Goal: Task Accomplishment & Management: Manage account settings

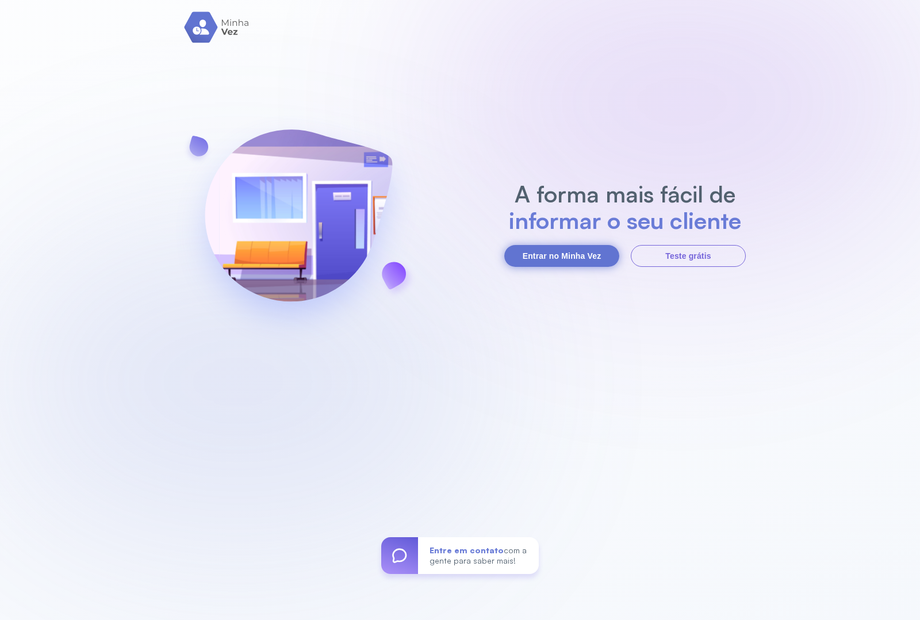
click at [568, 252] on button "Entrar no Minha Vez" at bounding box center [561, 256] width 115 height 22
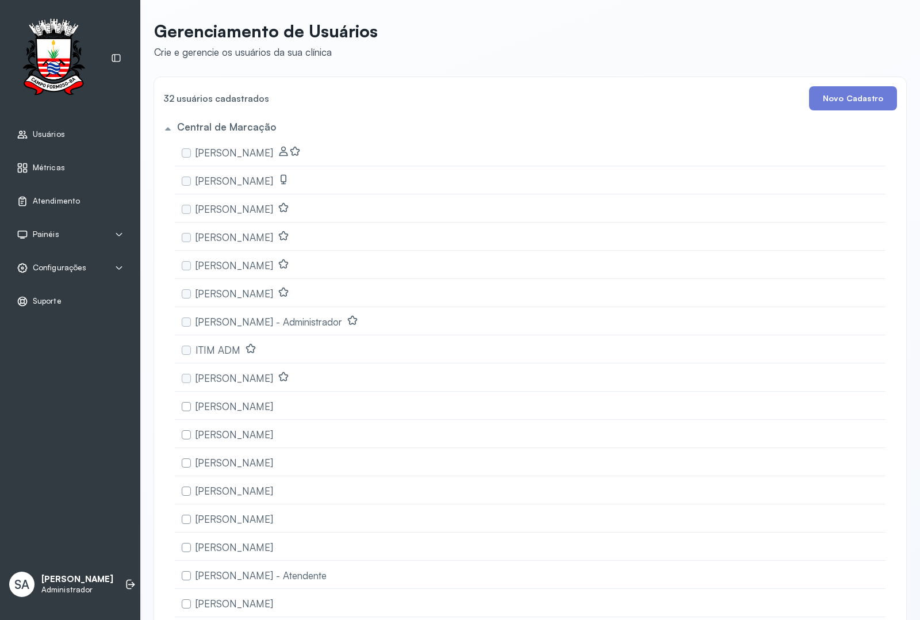
click at [50, 267] on span "Configurações" at bounding box center [59, 268] width 53 height 10
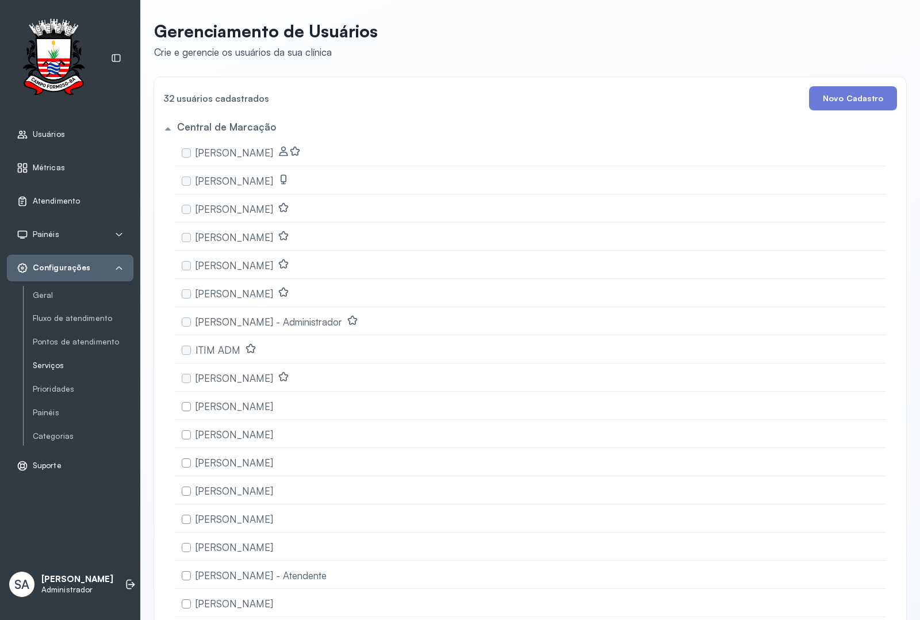
click at [55, 363] on link "Serviços" at bounding box center [83, 366] width 101 height 10
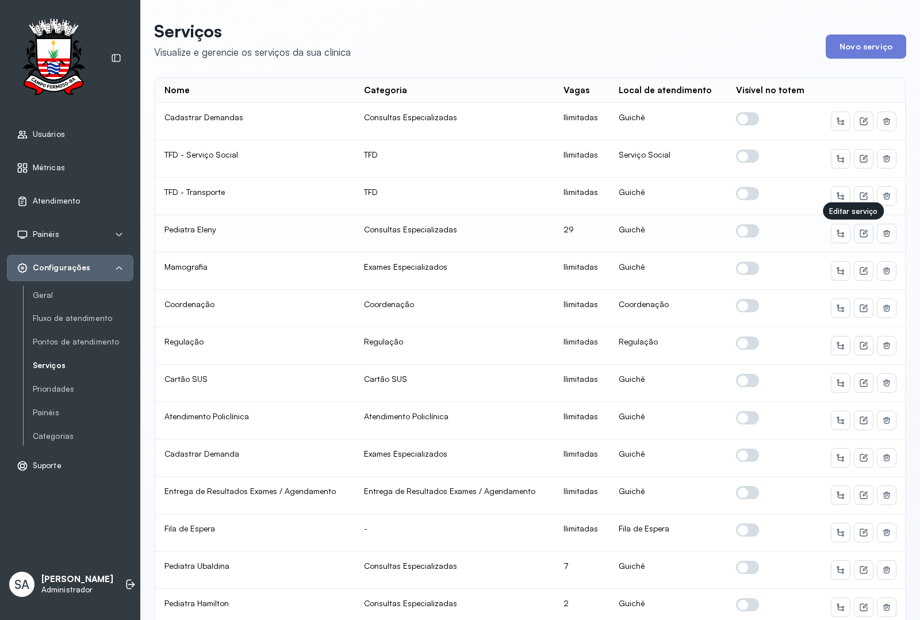
click at [859, 236] on icon at bounding box center [863, 233] width 9 height 9
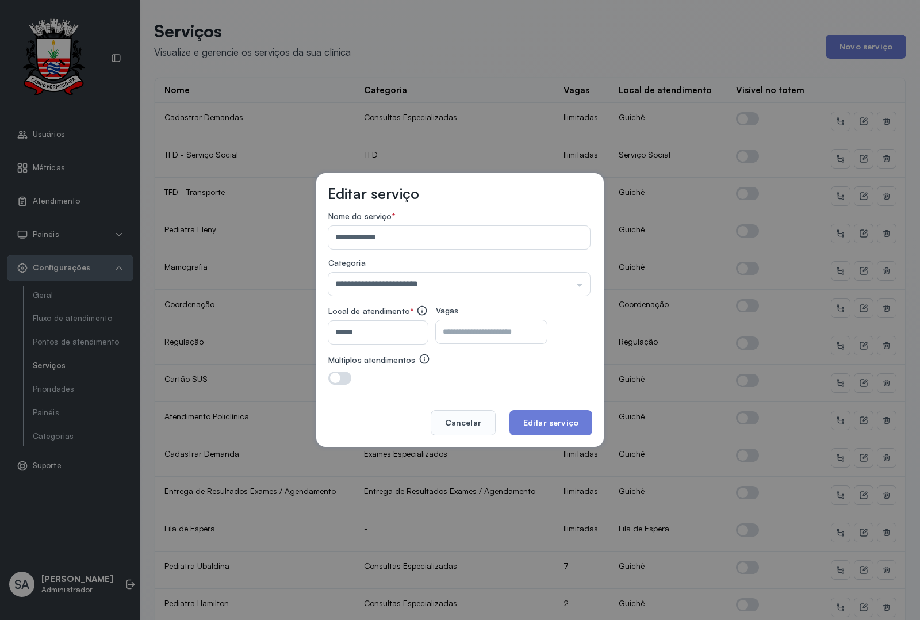
click at [467, 334] on input "**" at bounding box center [481, 331] width 91 height 23
type input "**"
click at [542, 413] on button "Editar serviço" at bounding box center [551, 422] width 83 height 25
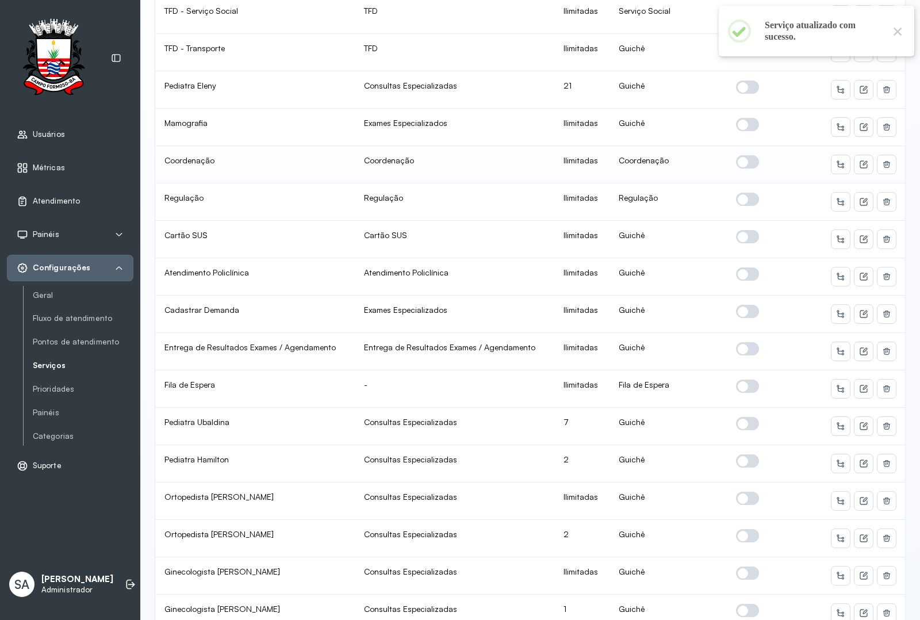
scroll to position [216, 0]
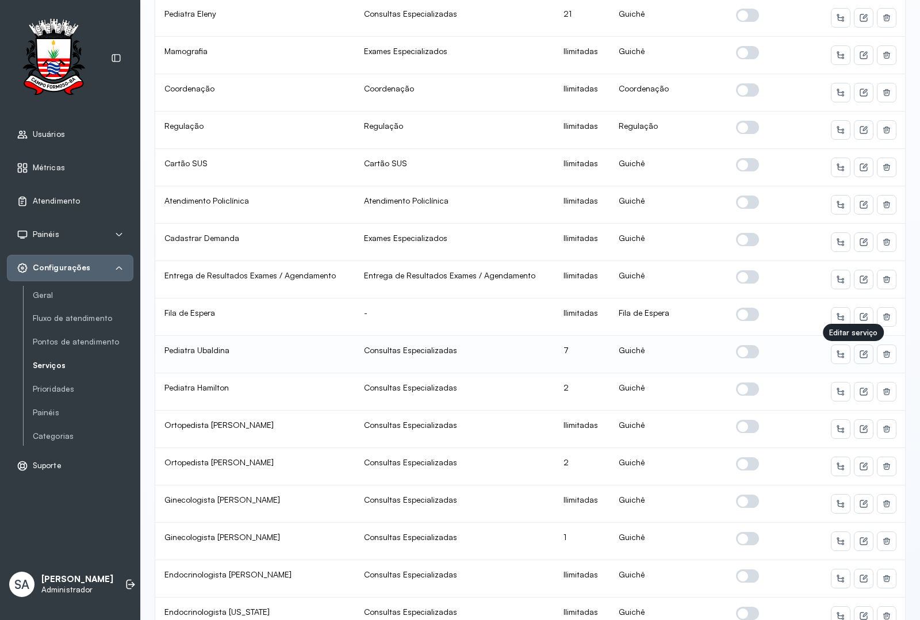
click at [859, 355] on icon at bounding box center [863, 354] width 9 height 9
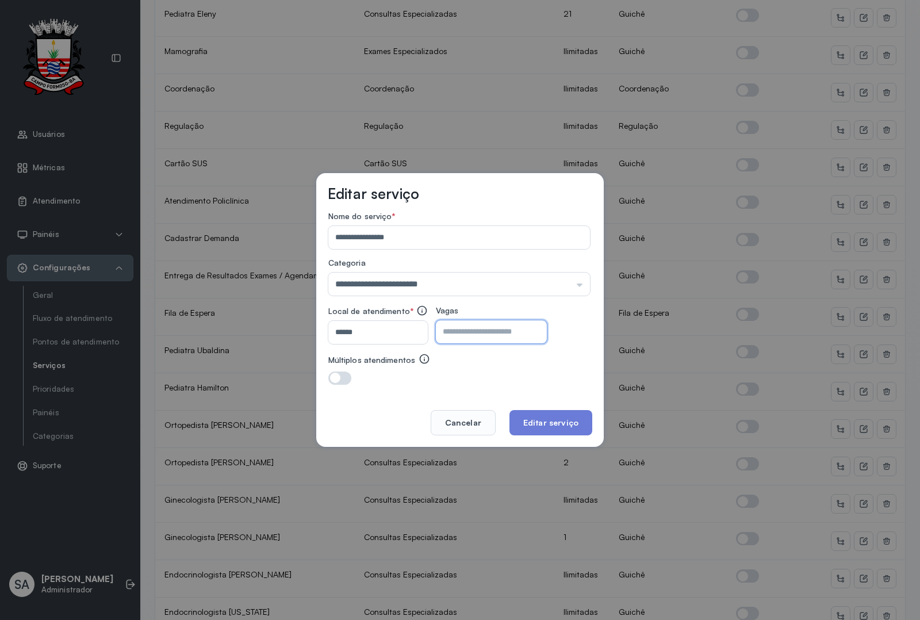
drag, startPoint x: 473, startPoint y: 332, endPoint x: 487, endPoint y: 327, distance: 14.4
click at [473, 332] on input "*" at bounding box center [481, 331] width 91 height 23
type input "*"
click at [564, 422] on button "Editar serviço" at bounding box center [551, 422] width 83 height 25
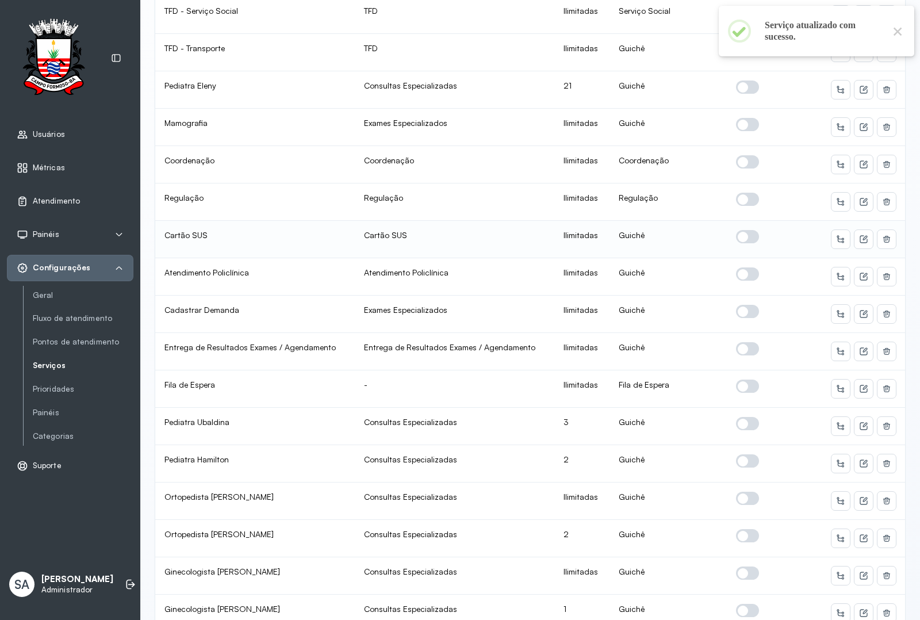
scroll to position [288, 0]
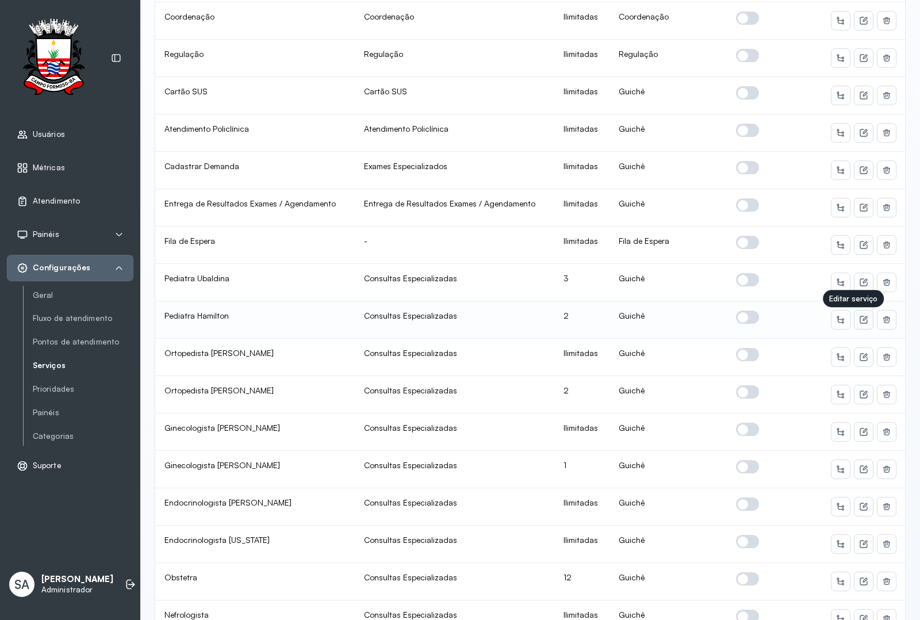
click at [859, 319] on icon at bounding box center [863, 319] width 9 height 9
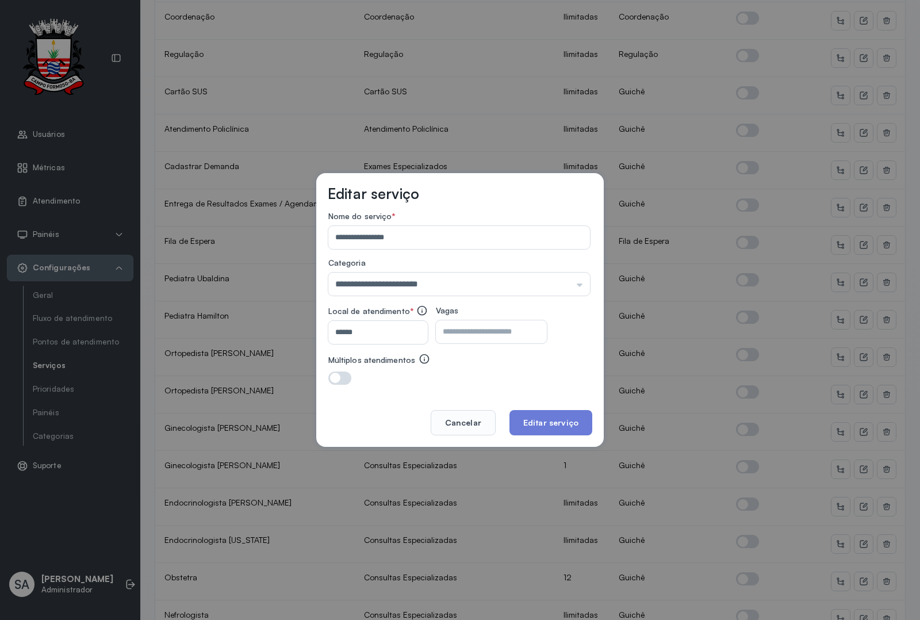
click at [488, 322] on input "*" at bounding box center [481, 331] width 91 height 23
type input "*"
click at [553, 415] on button "Editar serviço" at bounding box center [551, 422] width 83 height 25
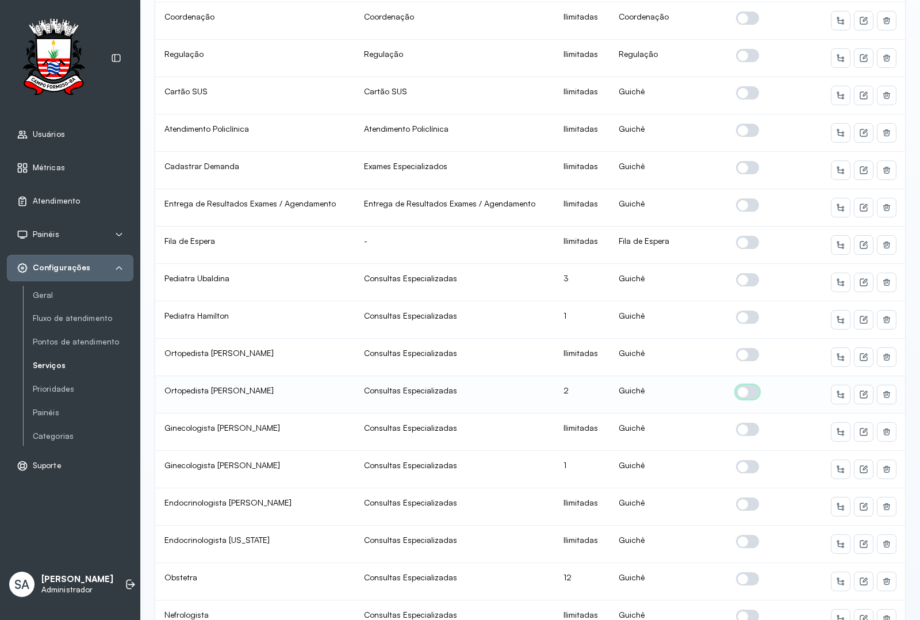
click at [742, 392] on span at bounding box center [747, 391] width 23 height 13
click at [859, 396] on icon at bounding box center [863, 394] width 9 height 9
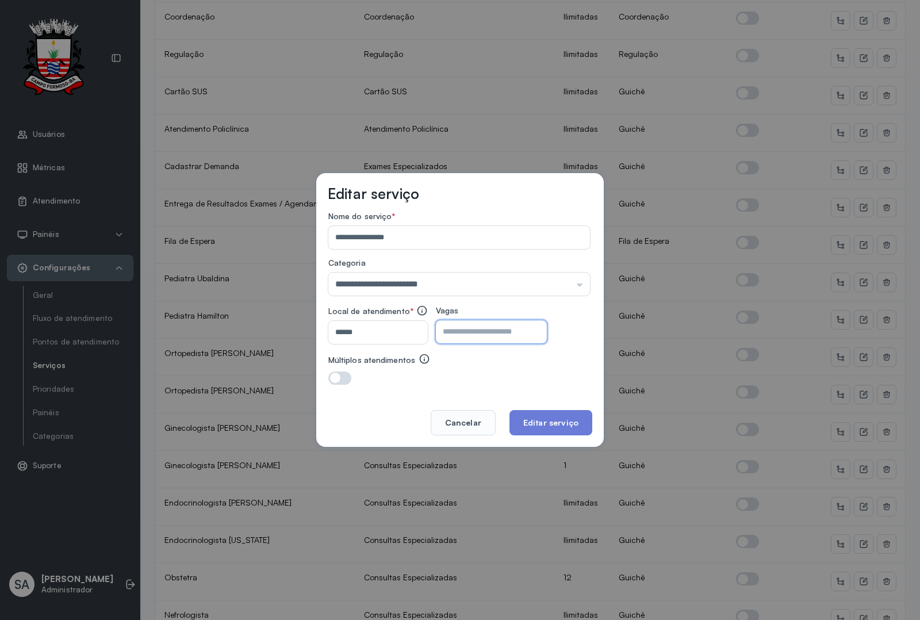
click at [479, 331] on input "*" at bounding box center [481, 331] width 91 height 23
type input "*"
click at [550, 417] on button "Editar serviço" at bounding box center [551, 422] width 83 height 25
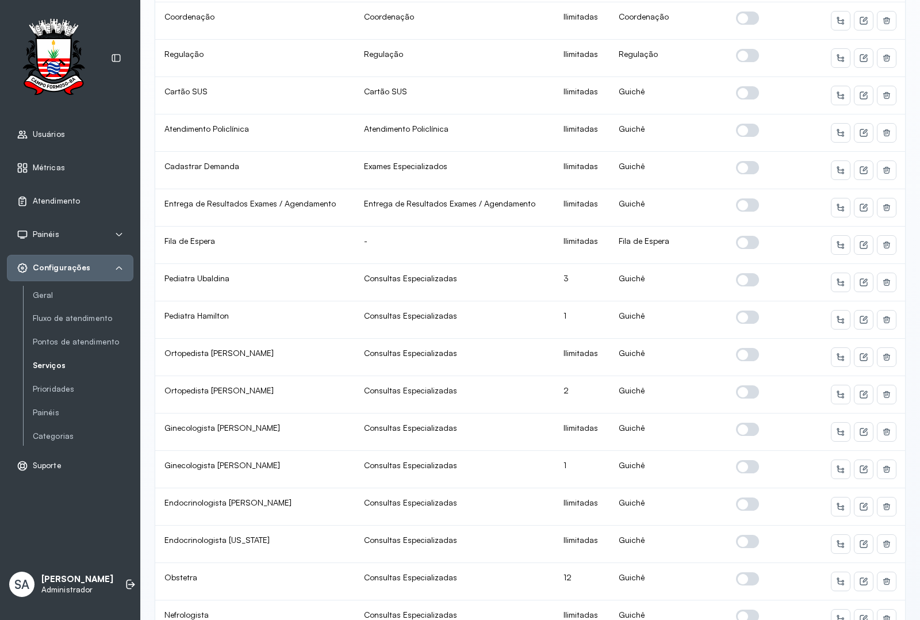
scroll to position [0, 0]
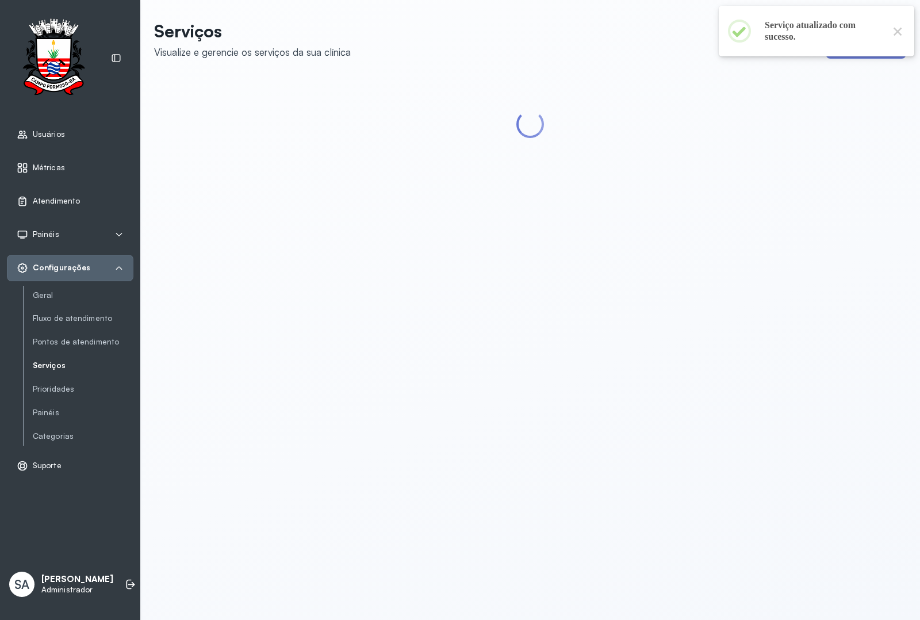
click at [737, 466] on div "Serviços Visualize e gerencie os serviços da sua clínica Novo serviço" at bounding box center [530, 310] width 780 height 620
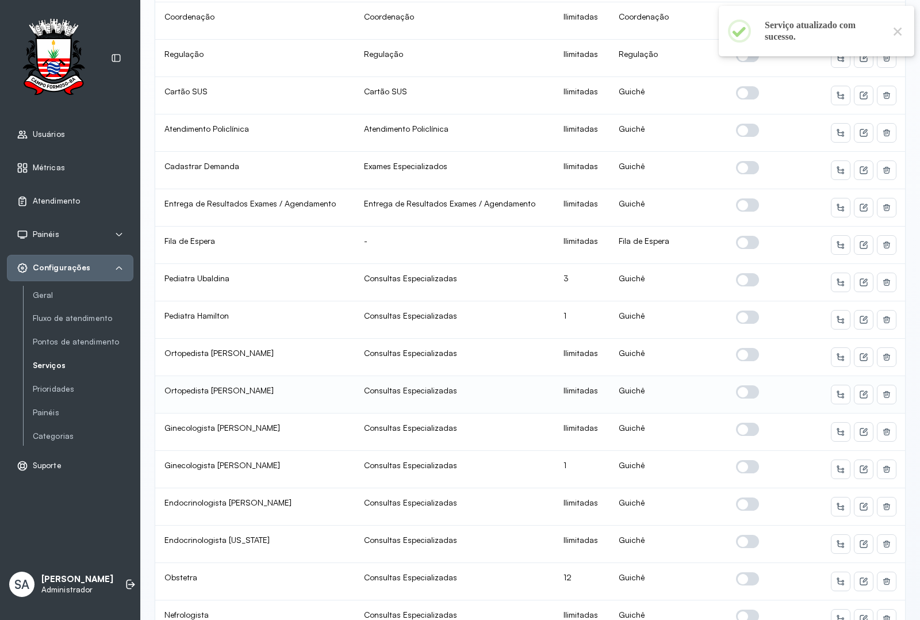
scroll to position [359, 0]
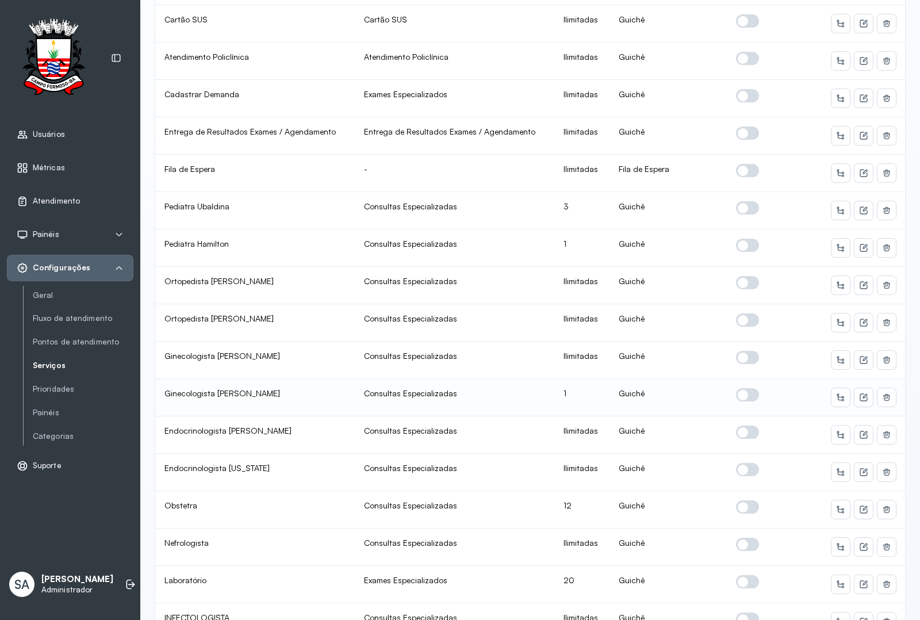
click at [737, 397] on span at bounding box center [747, 394] width 23 height 13
click at [859, 397] on icon at bounding box center [863, 397] width 9 height 9
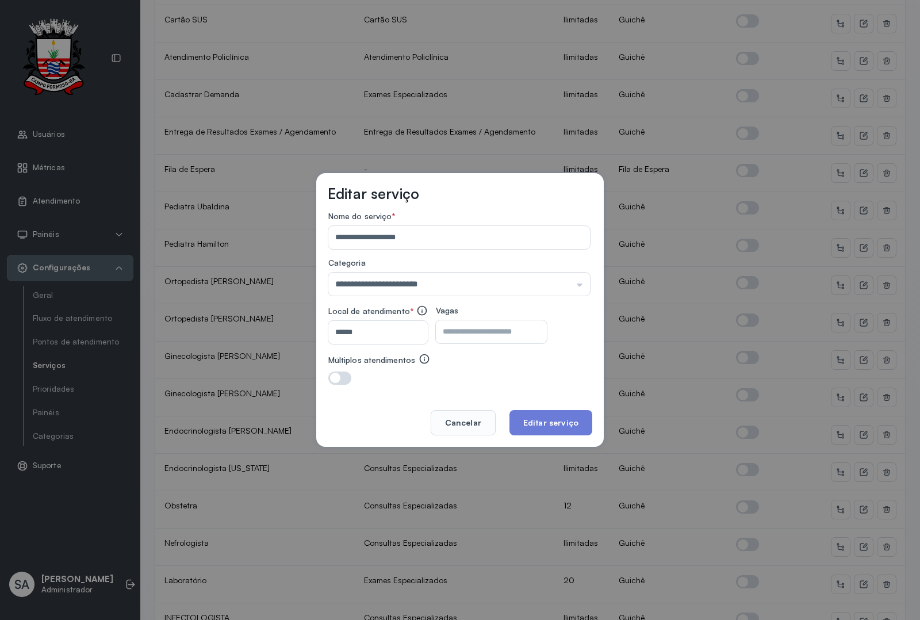
click at [496, 332] on input "*" at bounding box center [481, 331] width 91 height 23
type input "*"
click at [550, 420] on button "Editar serviço" at bounding box center [551, 422] width 83 height 25
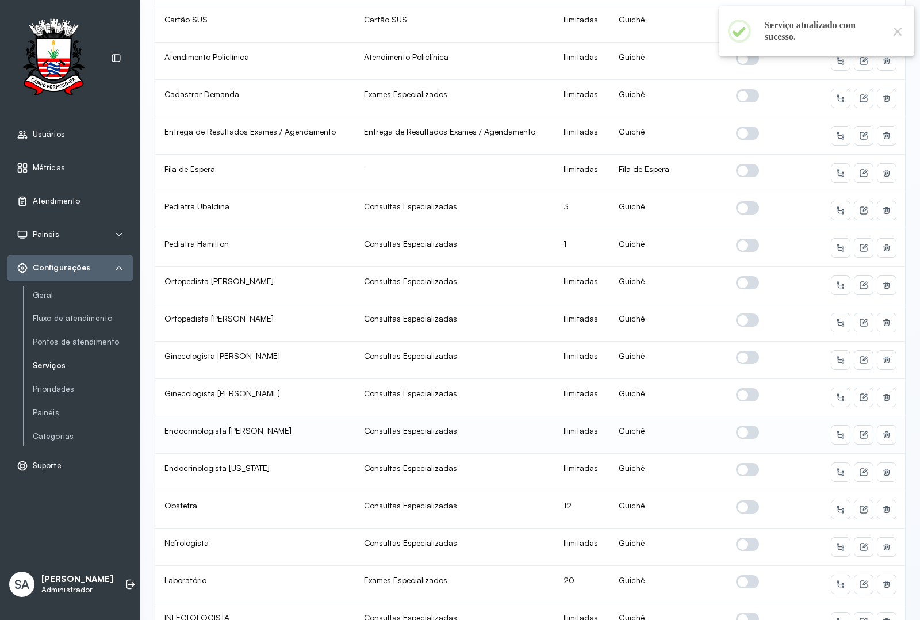
scroll to position [431, 0]
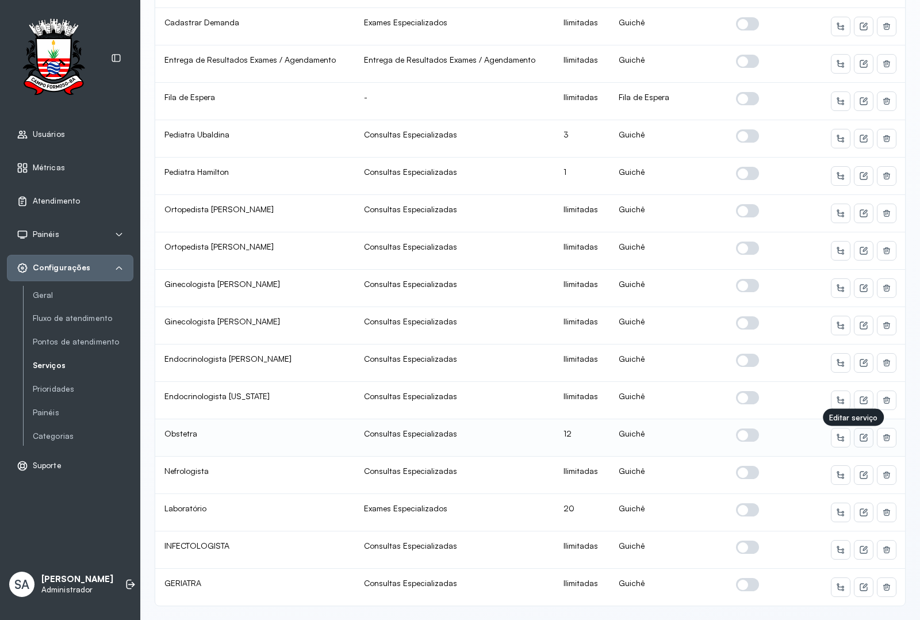
click at [859, 437] on icon at bounding box center [863, 437] width 9 height 9
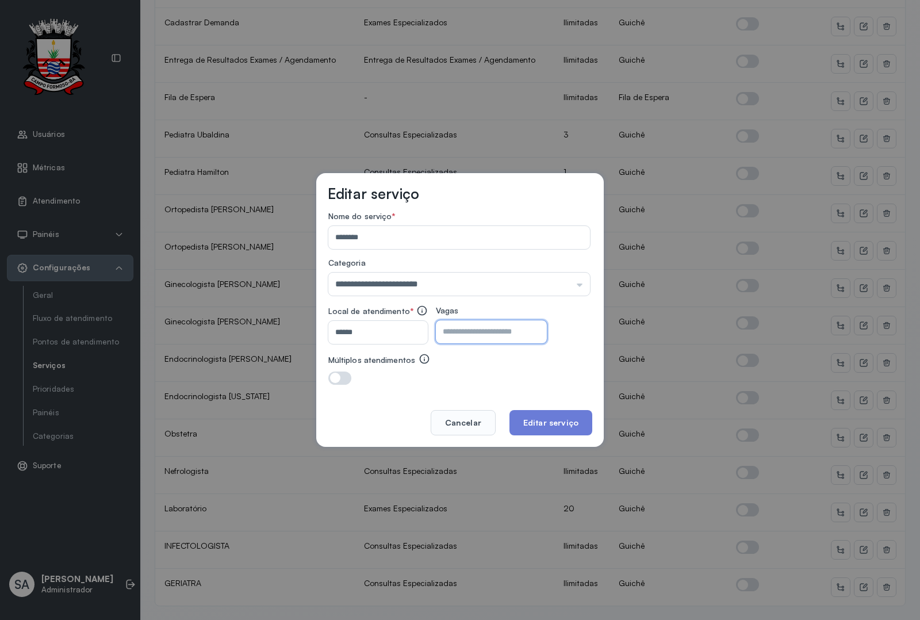
click at [479, 336] on input "**" at bounding box center [481, 331] width 91 height 23
type input "**"
click at [546, 415] on button "Editar serviço" at bounding box center [551, 422] width 83 height 25
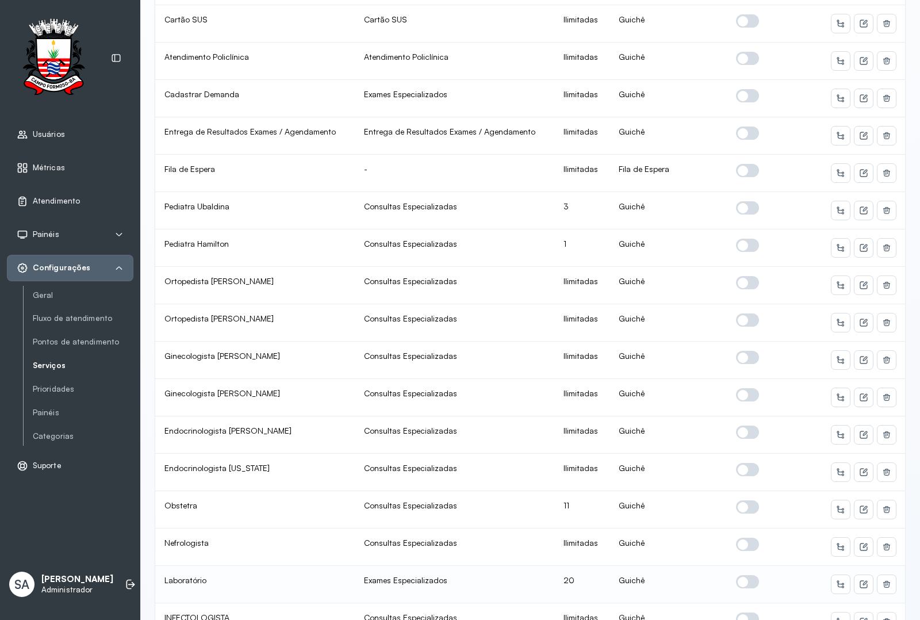
scroll to position [464, 0]
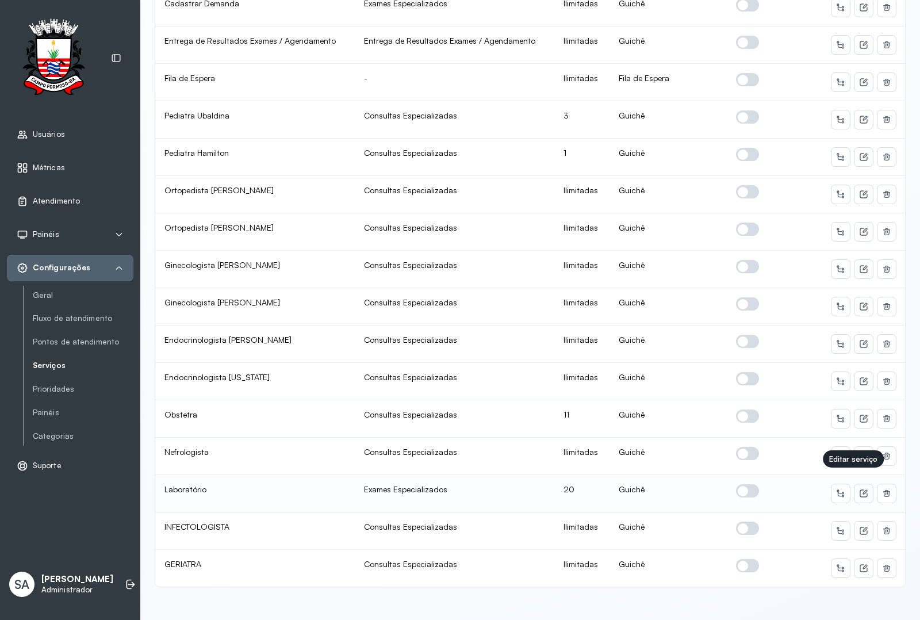
click at [859, 489] on icon at bounding box center [863, 493] width 9 height 9
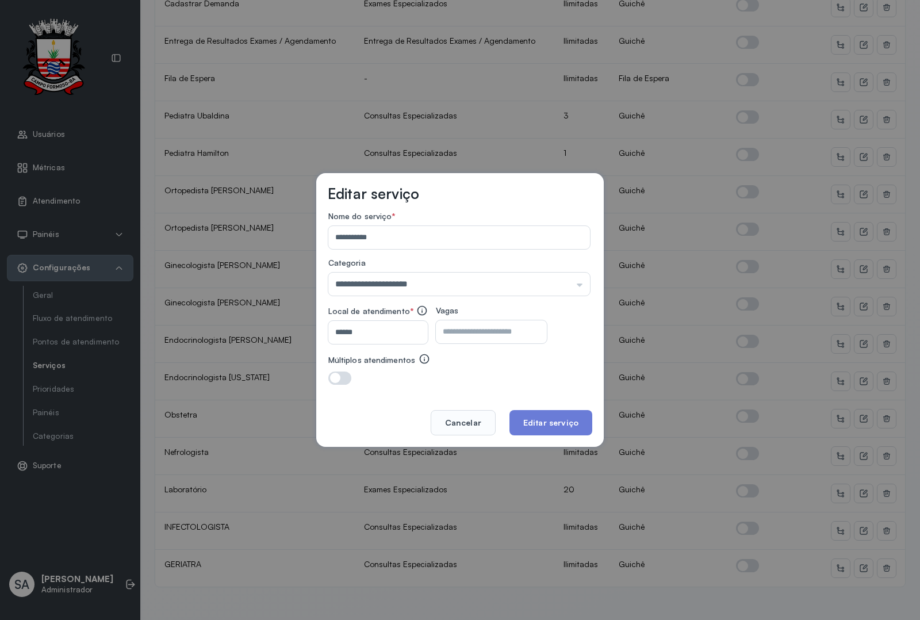
click at [475, 337] on input "**" at bounding box center [481, 331] width 91 height 23
type input "**"
click at [575, 420] on button "Editar serviço" at bounding box center [551, 422] width 83 height 25
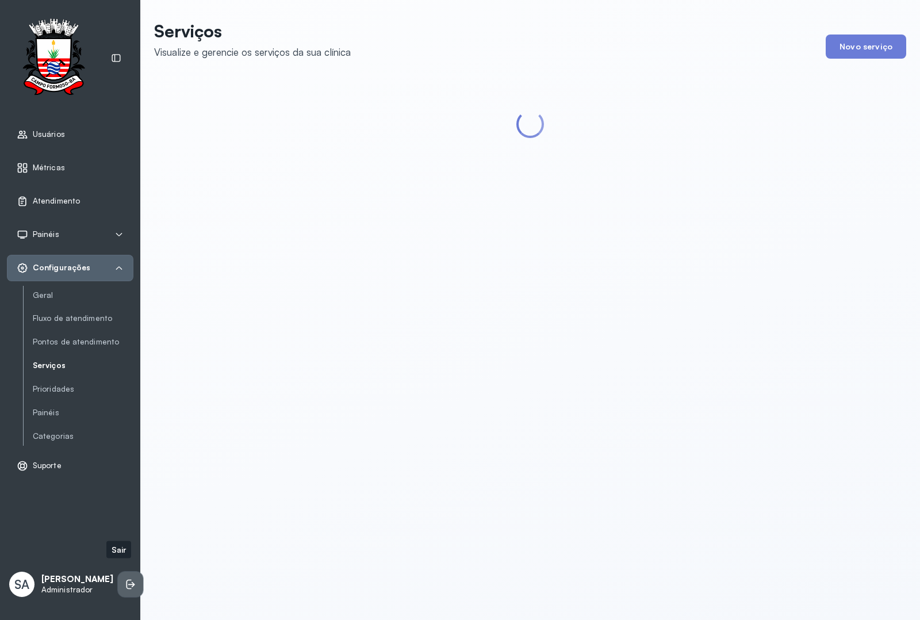
scroll to position [0, 0]
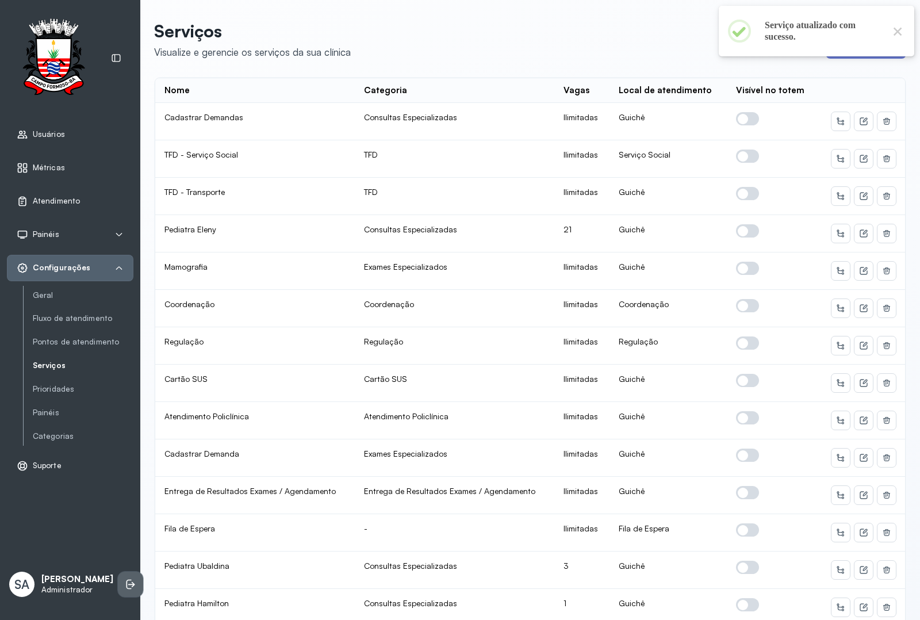
click at [125, 579] on icon at bounding box center [131, 585] width 12 height 12
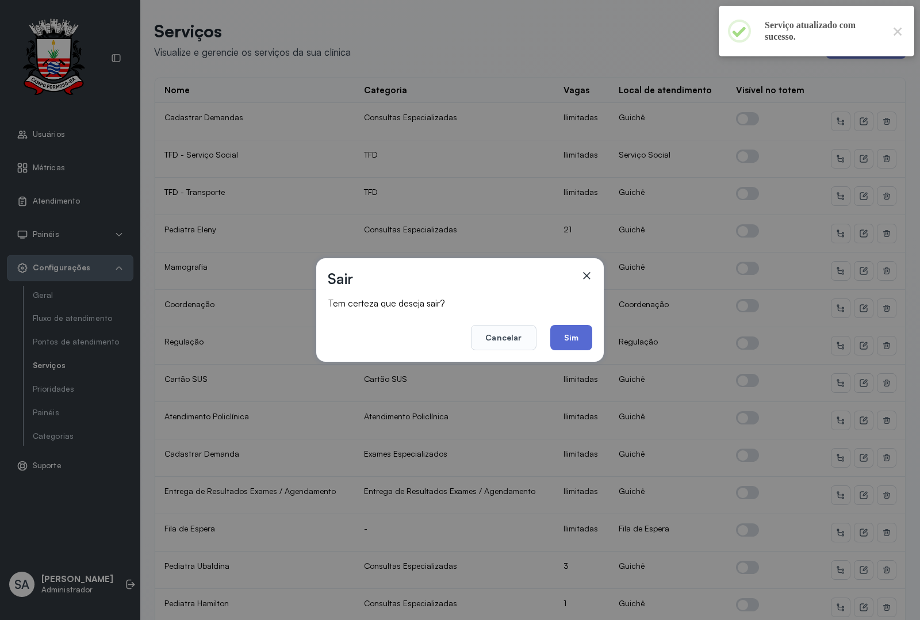
click at [571, 337] on button "Sim" at bounding box center [571, 337] width 42 height 25
